Goal: Find specific page/section: Find specific page/section

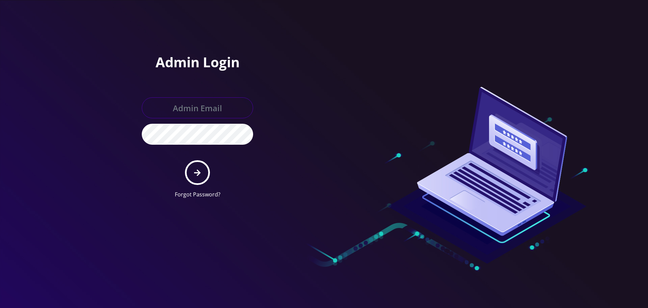
type input "allchoiceconnect@britewireless.com"
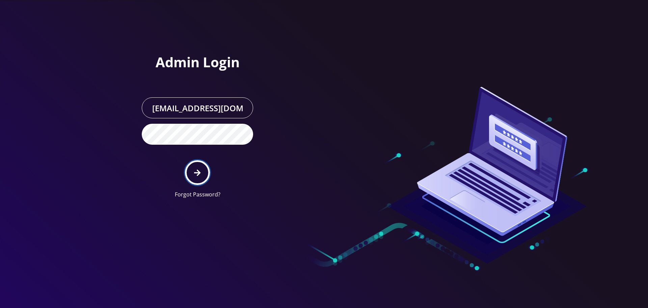
click at [199, 168] on button "submit" at bounding box center [197, 172] width 25 height 25
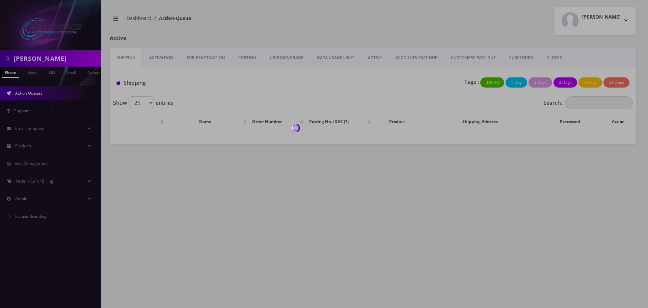
click at [42, 52] on div at bounding box center [324, 154] width 648 height 308
click at [38, 61] on div at bounding box center [324, 154] width 648 height 308
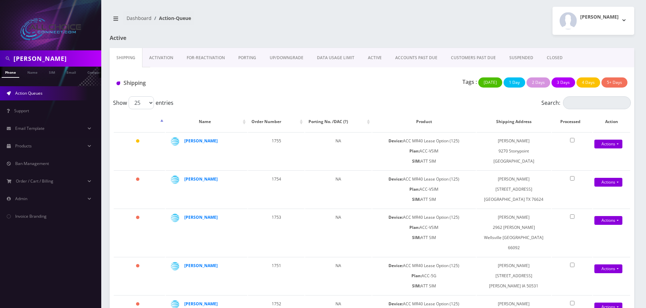
click at [31, 58] on input "susan" at bounding box center [57, 58] width 86 height 13
type input "hood"
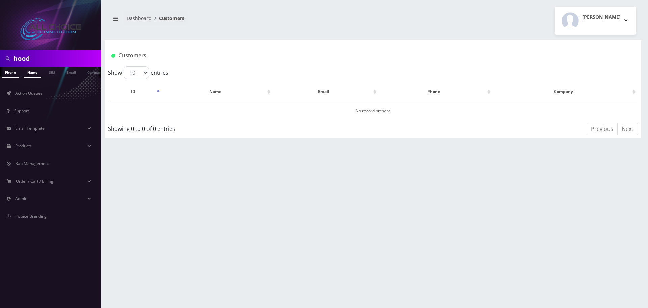
click at [30, 76] on link "Name" at bounding box center [32, 72] width 17 height 11
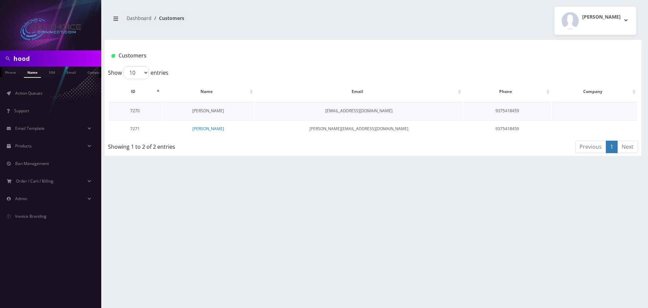
click at [208, 110] on link "Audrey Hood" at bounding box center [208, 111] width 32 height 6
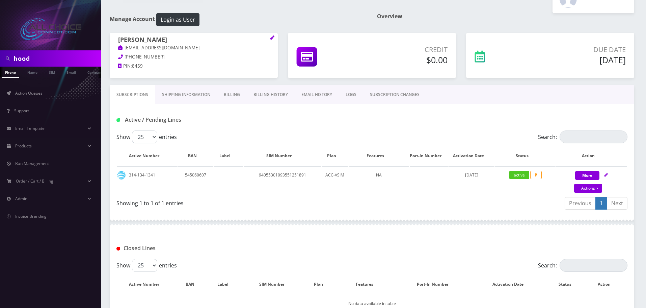
scroll to position [34, 0]
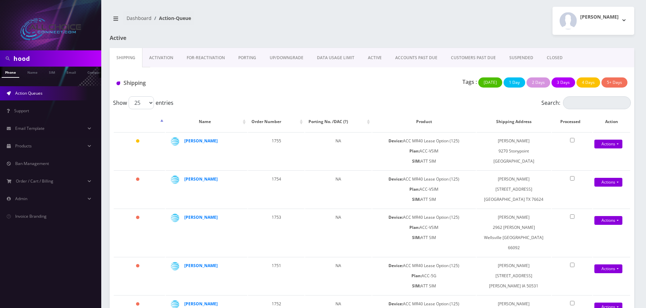
click at [19, 56] on input "hood" at bounding box center [57, 58] width 86 height 13
type input "[PERSON_NAME]"
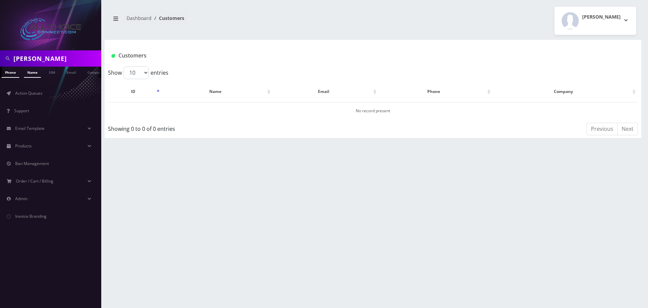
click at [36, 72] on link "Name" at bounding box center [32, 72] width 17 height 11
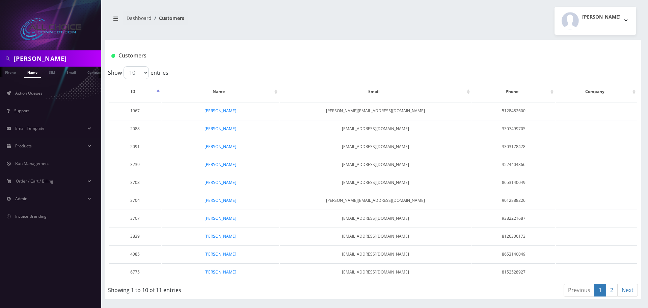
click at [614, 290] on link "2" at bounding box center [612, 290] width 12 height 12
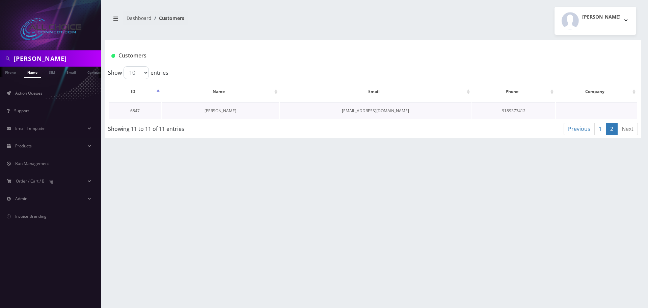
click at [222, 111] on link "[PERSON_NAME]" at bounding box center [221, 111] width 32 height 6
